Goal: Information Seeking & Learning: Learn about a topic

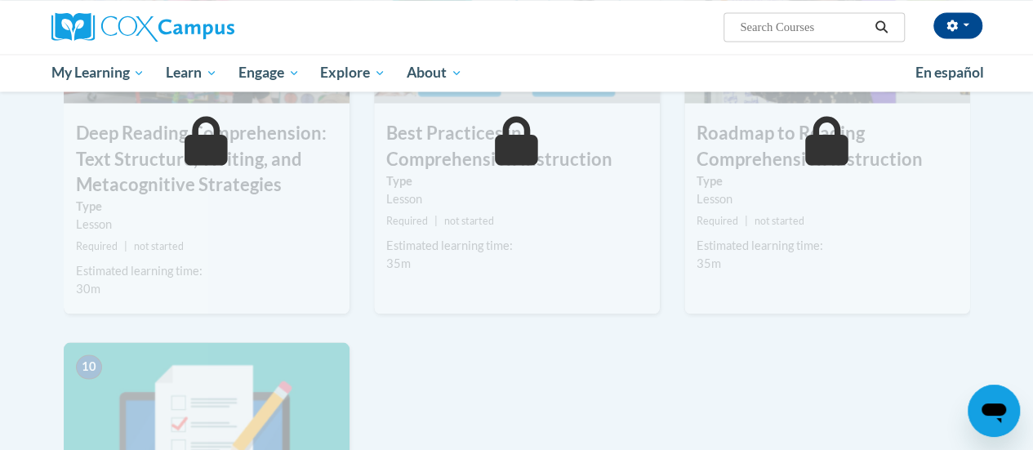
scroll to position [1551, 0]
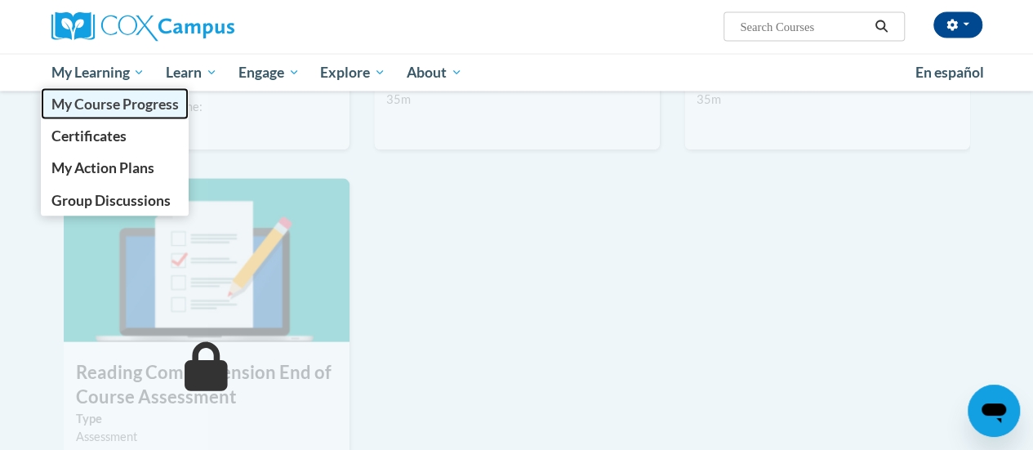
click at [120, 105] on span "My Course Progress" at bounding box center [114, 104] width 127 height 17
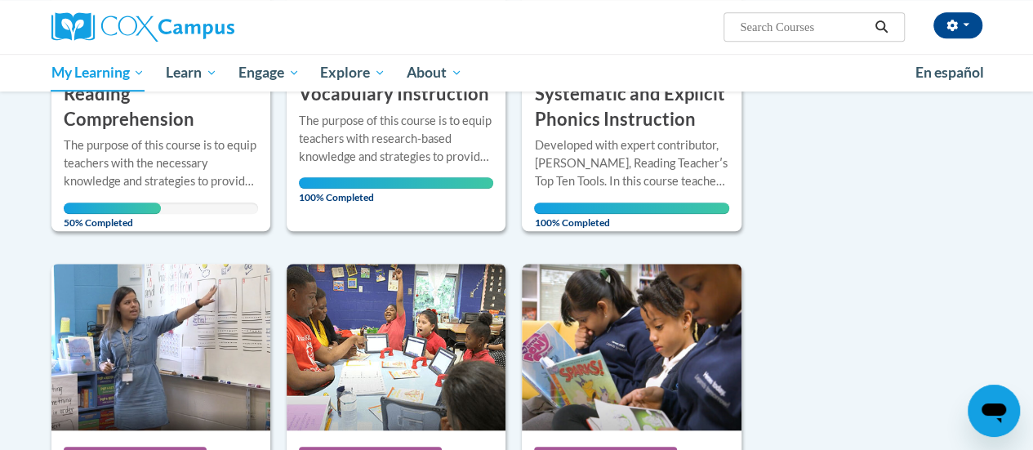
scroll to position [327, 0]
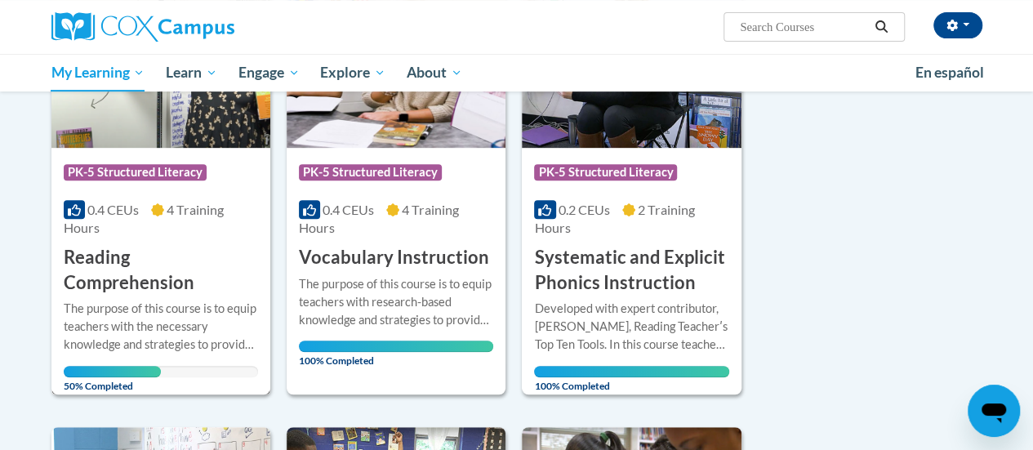
click at [100, 281] on h3 "Reading Comprehension" at bounding box center [161, 270] width 194 height 51
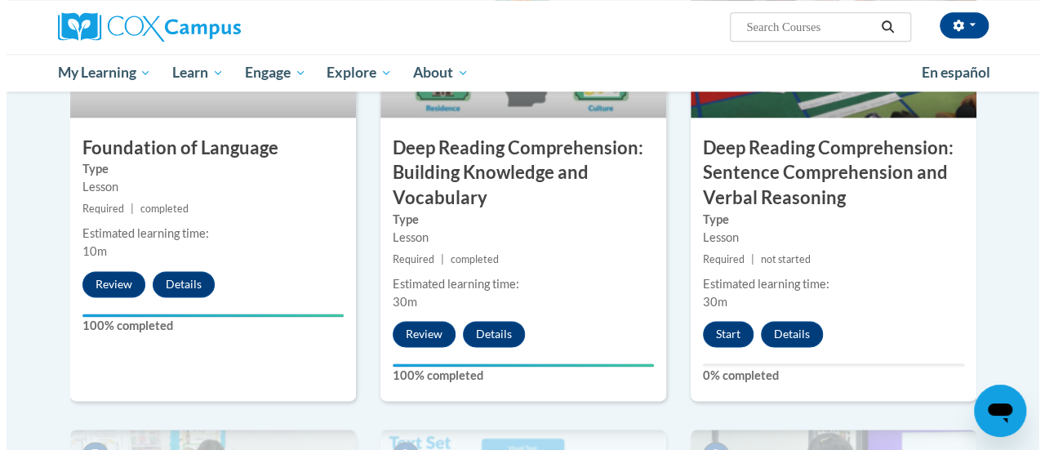
scroll to position [1061, 0]
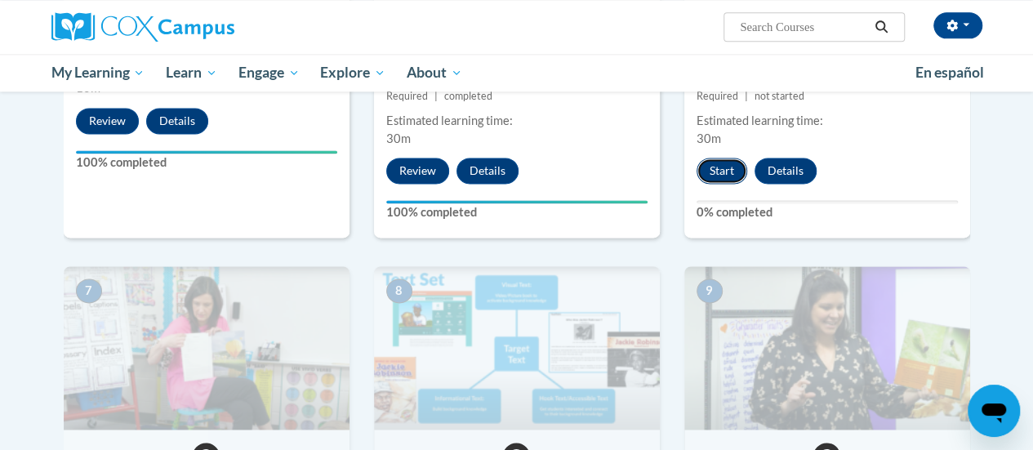
click at [715, 169] on button "Start" at bounding box center [721, 171] width 51 height 26
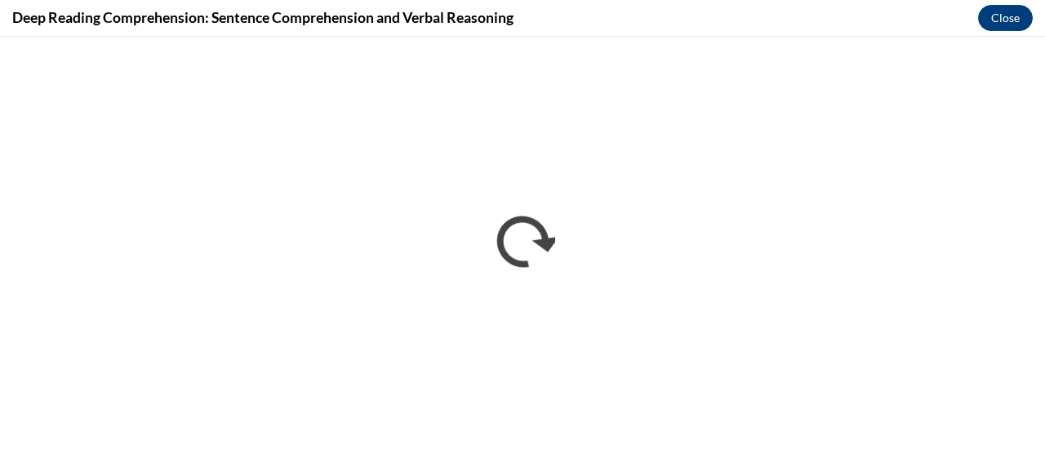
scroll to position [0, 0]
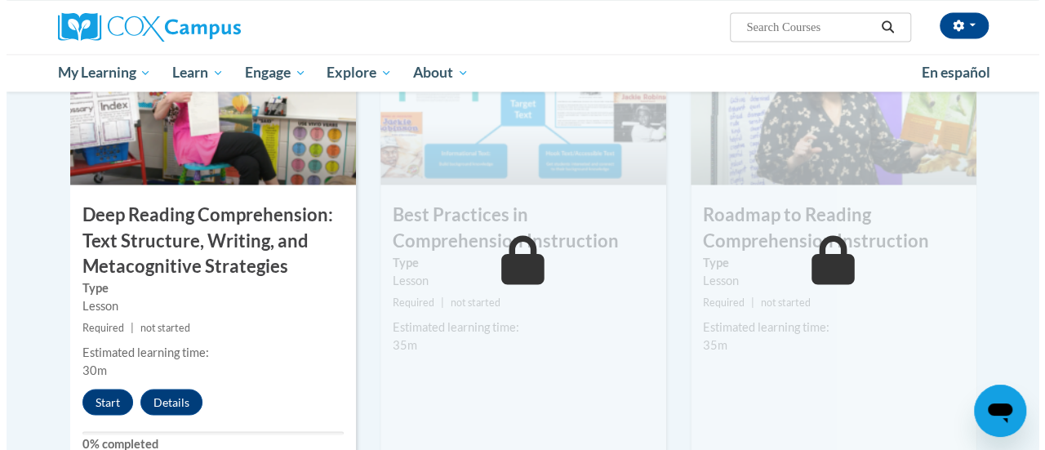
scroll to position [1388, 0]
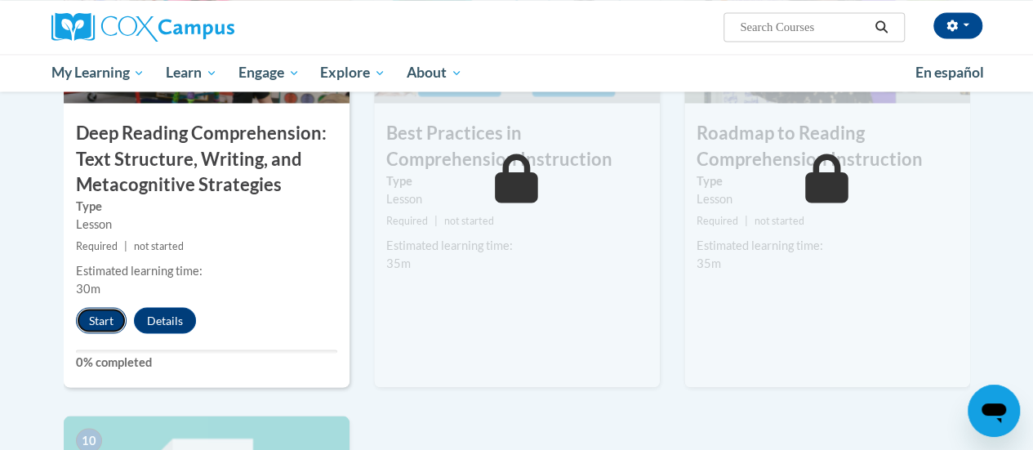
click at [108, 313] on button "Start" at bounding box center [101, 320] width 51 height 26
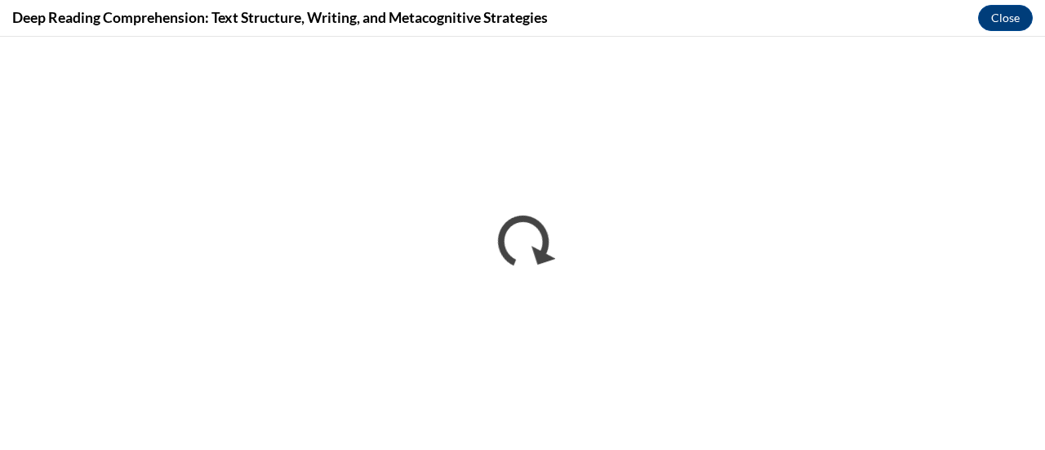
scroll to position [0, 0]
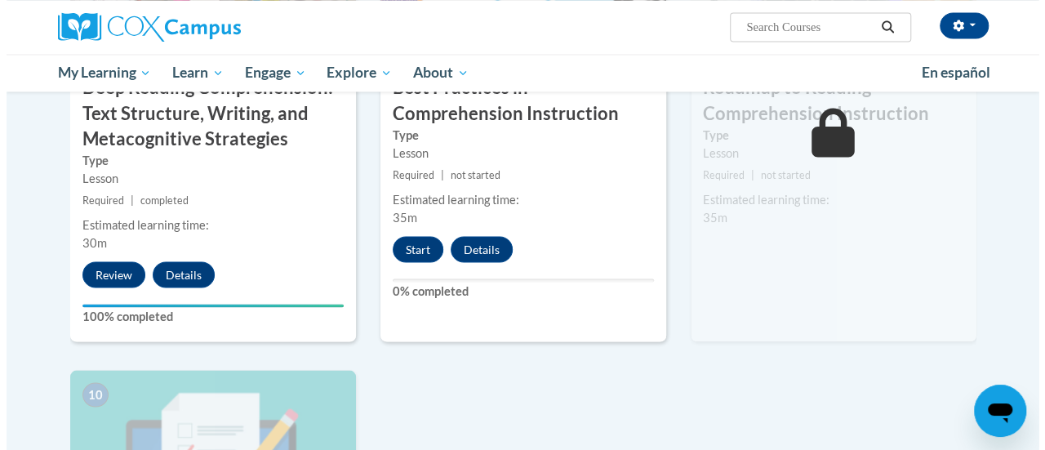
scroll to position [1467, 0]
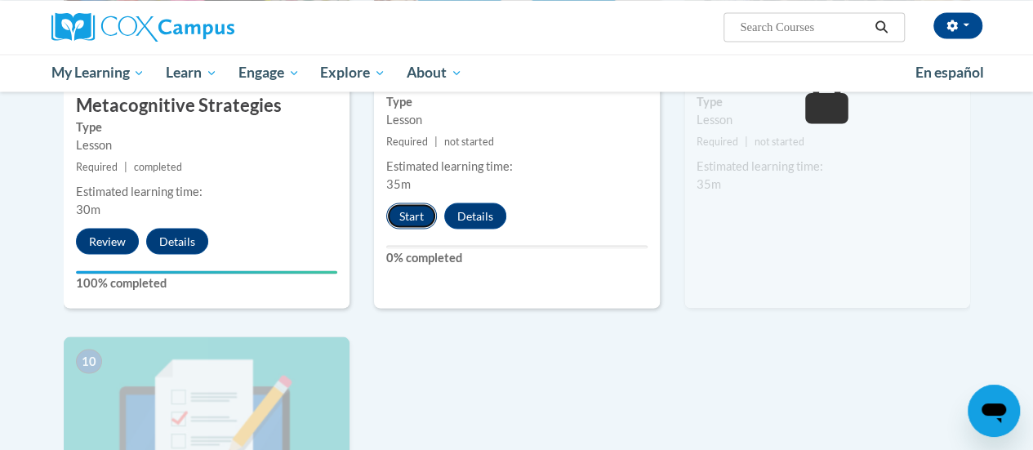
click at [411, 213] on button "Start" at bounding box center [411, 215] width 51 height 26
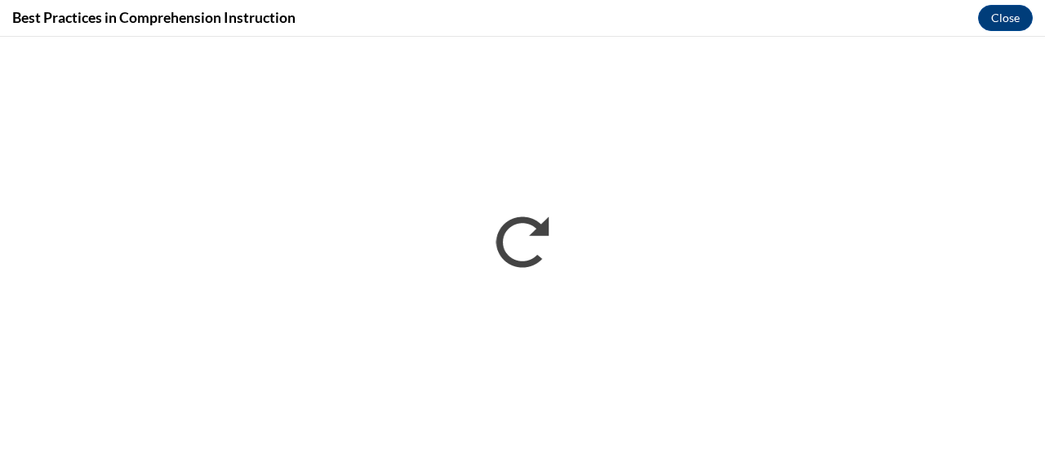
scroll to position [0, 0]
